Goal: Task Accomplishment & Management: Manage account settings

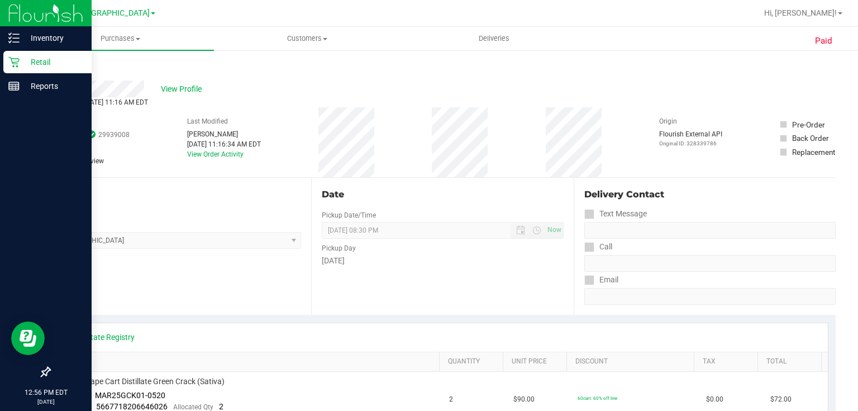
click at [49, 68] on p "Retail" at bounding box center [53, 61] width 67 height 13
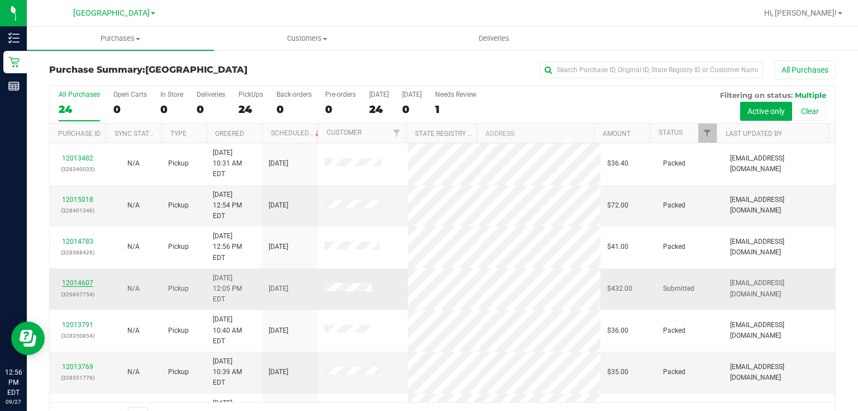
click at [86, 279] on link "12014607" at bounding box center [77, 283] width 31 height 8
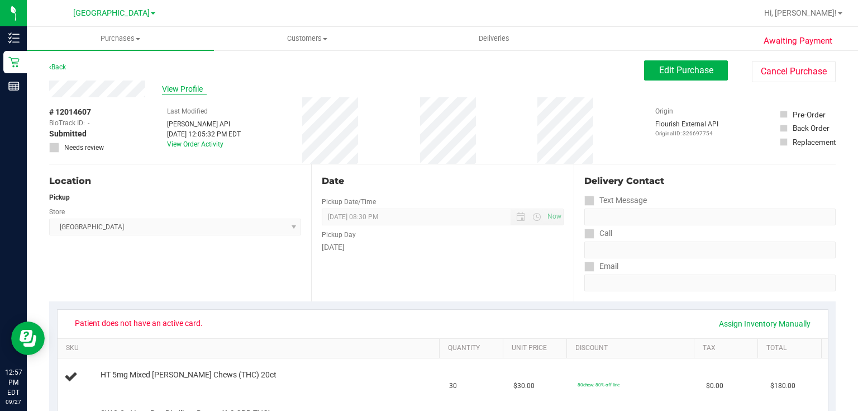
click at [202, 89] on span "View Profile" at bounding box center [184, 89] width 45 height 12
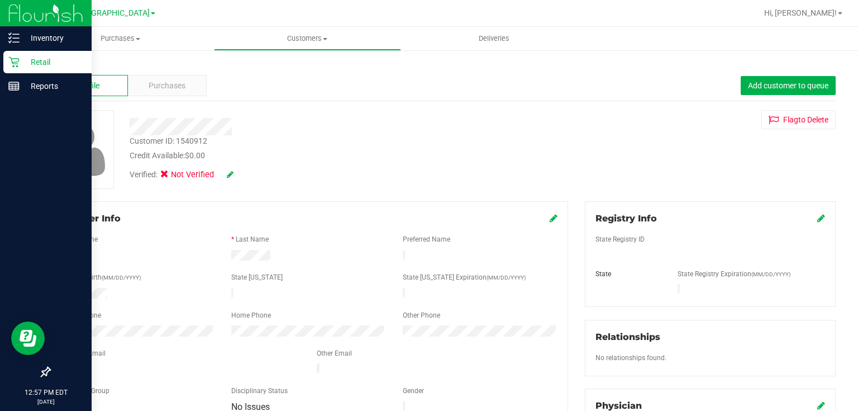
click at [12, 65] on icon at bounding box center [13, 61] width 11 height 11
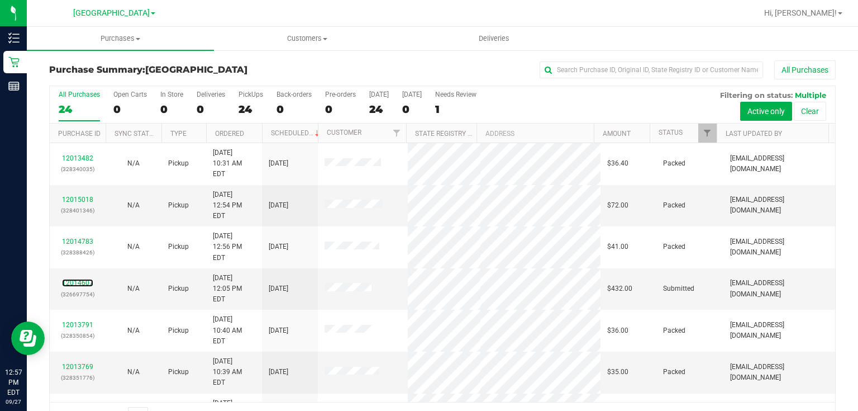
click at [81, 279] on link "12014607" at bounding box center [77, 283] width 31 height 8
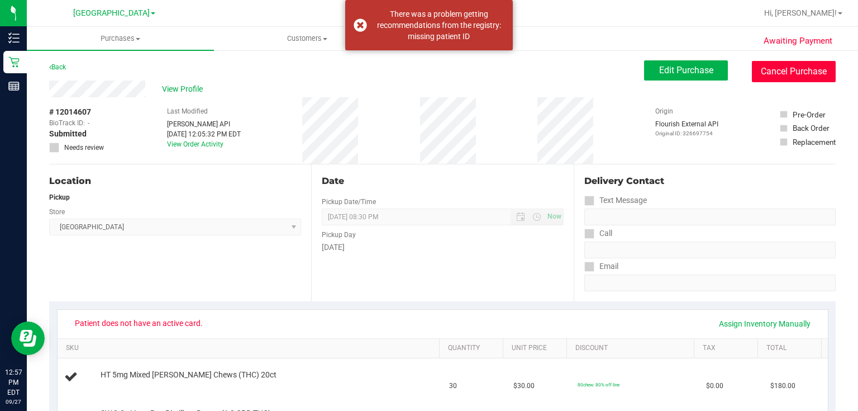
click at [809, 62] on button "Cancel Purchase" at bounding box center [794, 71] width 84 height 21
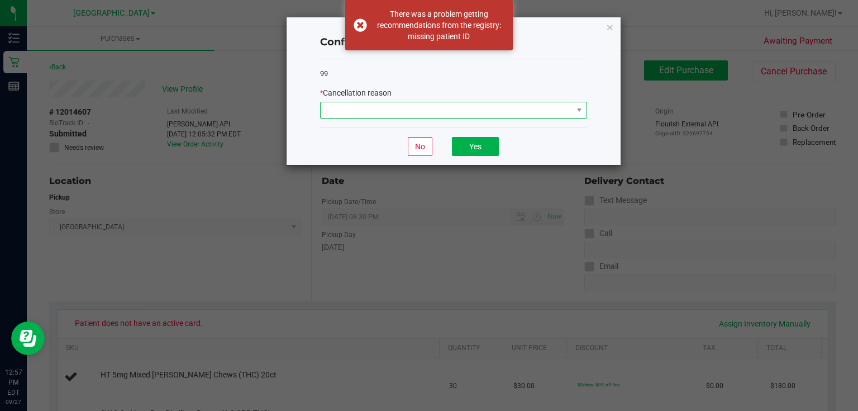
click at [478, 107] on span at bounding box center [447, 110] width 252 height 16
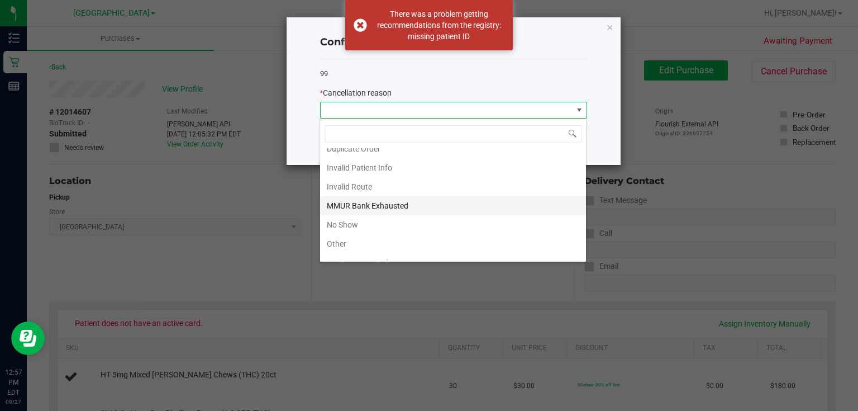
scroll to position [57, 0]
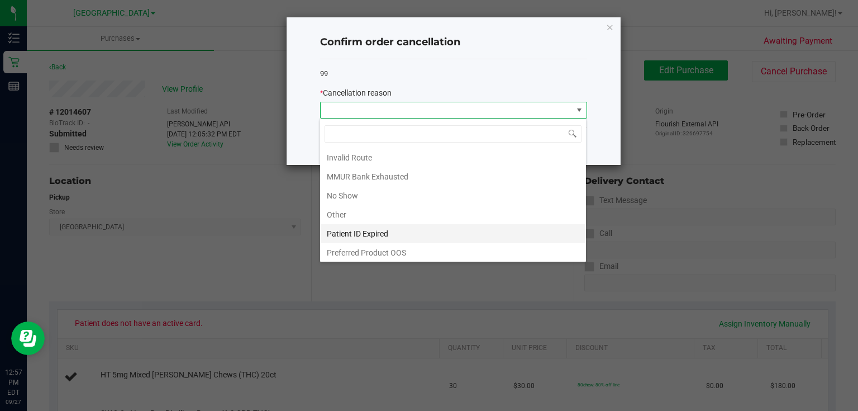
click at [396, 240] on li "Patient ID Expired" at bounding box center [453, 233] width 266 height 19
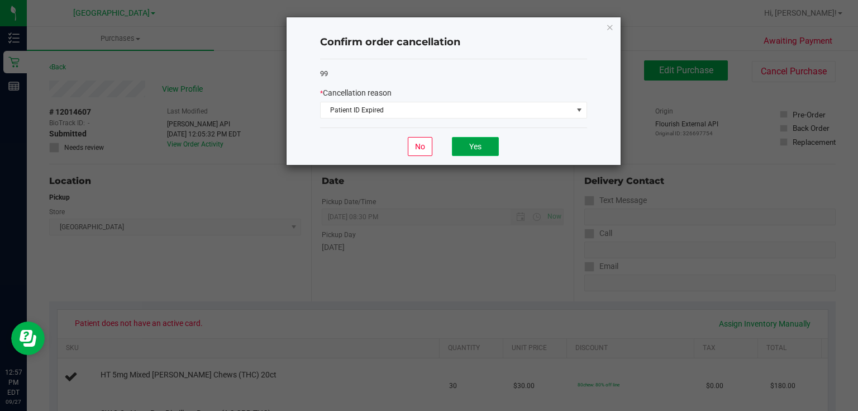
click at [473, 150] on button "Yes" at bounding box center [475, 146] width 47 height 19
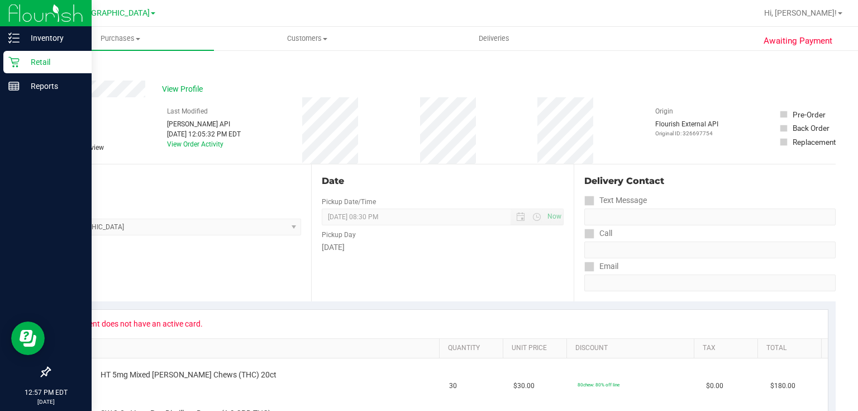
click at [0, 59] on link "Retail" at bounding box center [46, 63] width 92 height 24
